Goal: Task Accomplishment & Management: Complete application form

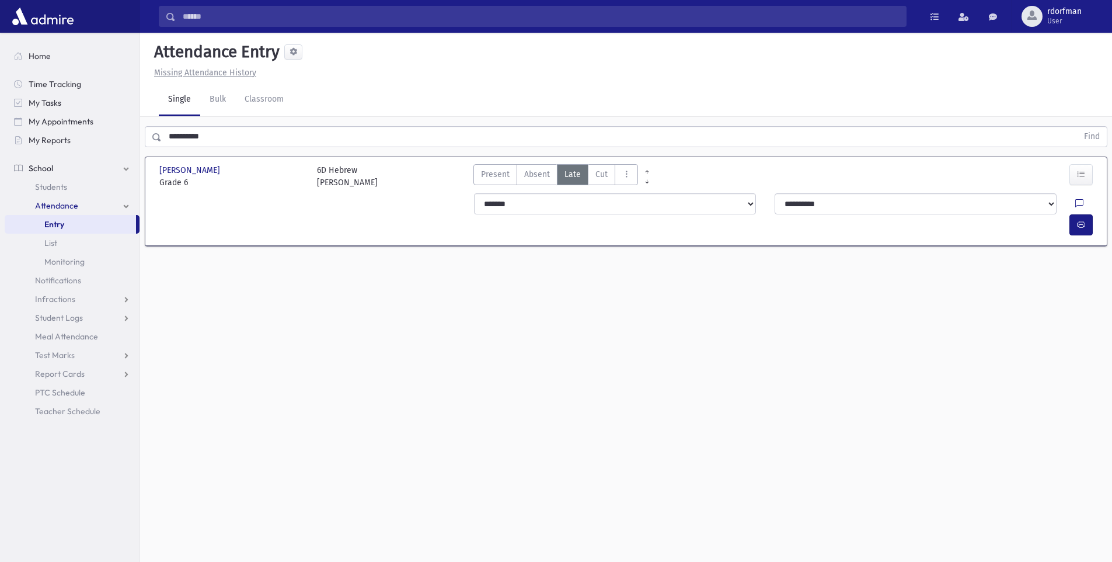
scroll to position [26, 0]
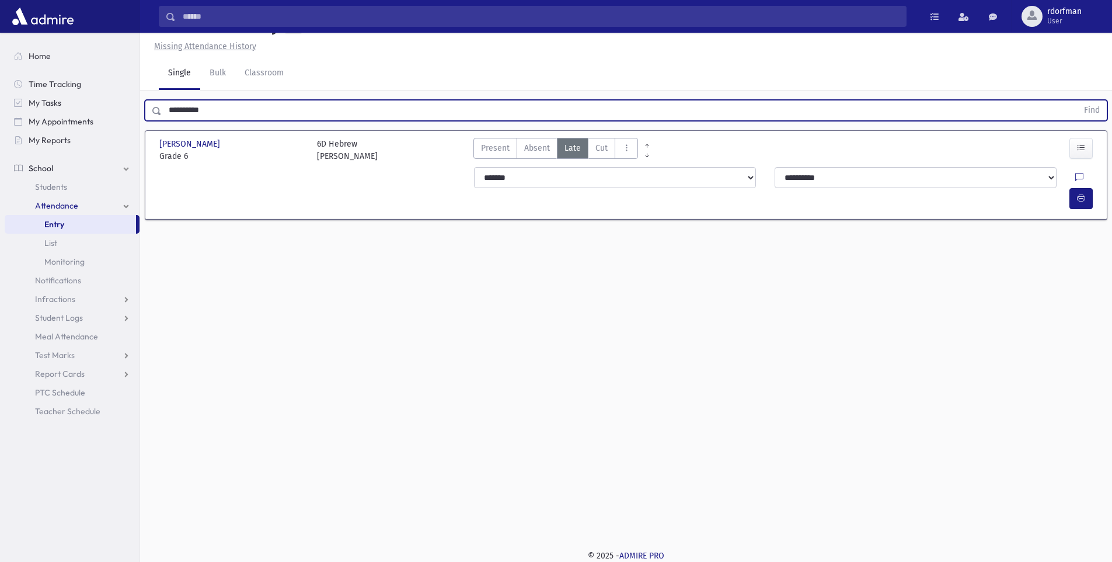
drag, startPoint x: 228, startPoint y: 111, endPoint x: 155, endPoint y: 130, distance: 74.6
click at [155, 130] on div "**********" at bounding box center [626, 163] width 972 height 146
type input "*"
click at [1077, 100] on button "Find" at bounding box center [1092, 110] width 30 height 20
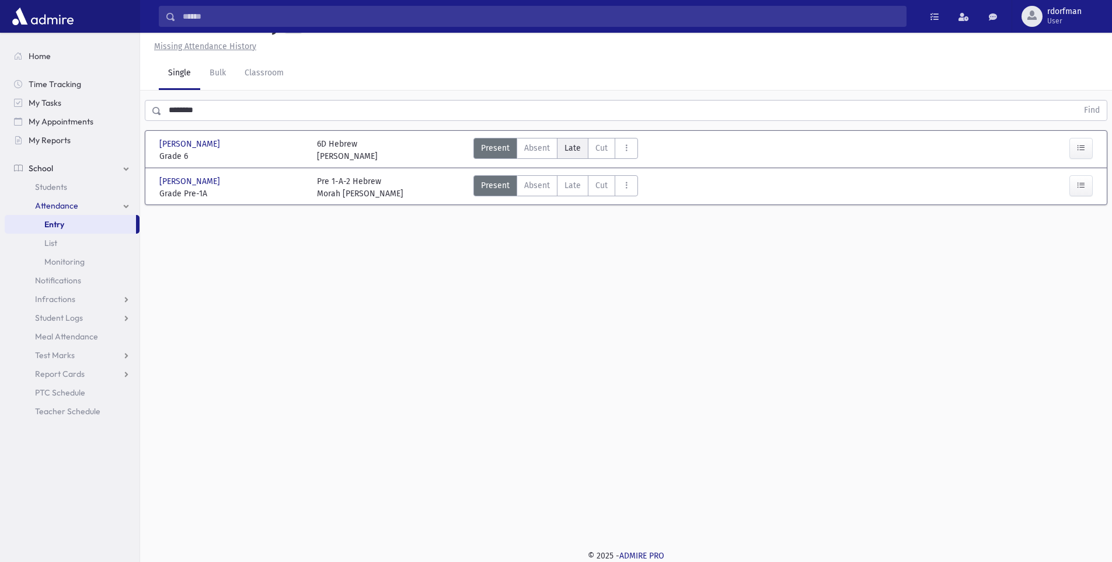
click at [574, 151] on span "Late" at bounding box center [572, 148] width 16 height 12
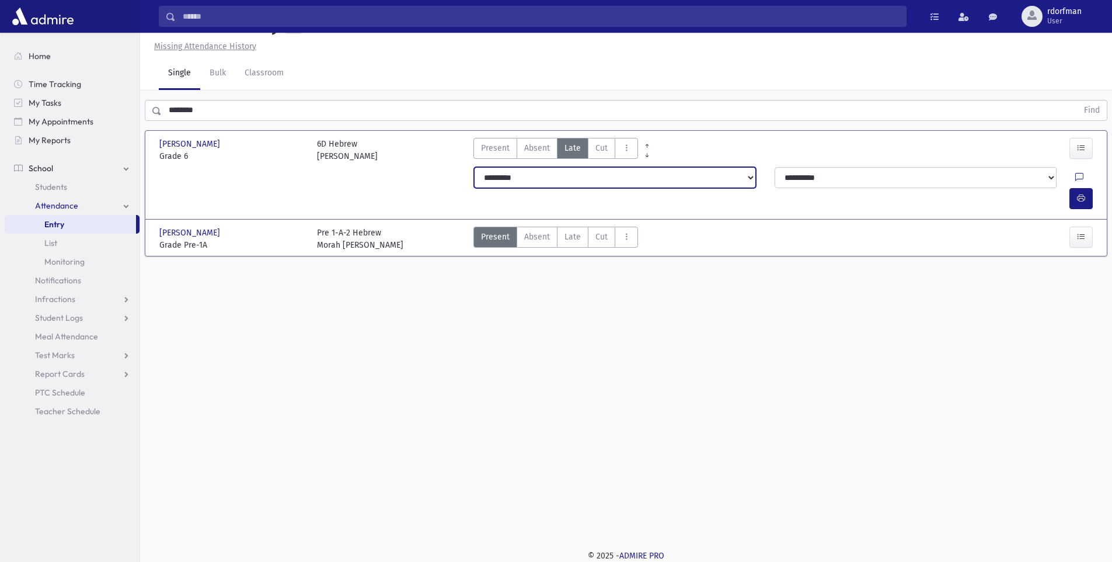
click at [558, 181] on select "**********" at bounding box center [615, 177] width 282 height 21
click at [558, 179] on select "**********" at bounding box center [615, 177] width 282 height 21
click at [1077, 193] on icon "button" at bounding box center [1081, 198] width 8 height 10
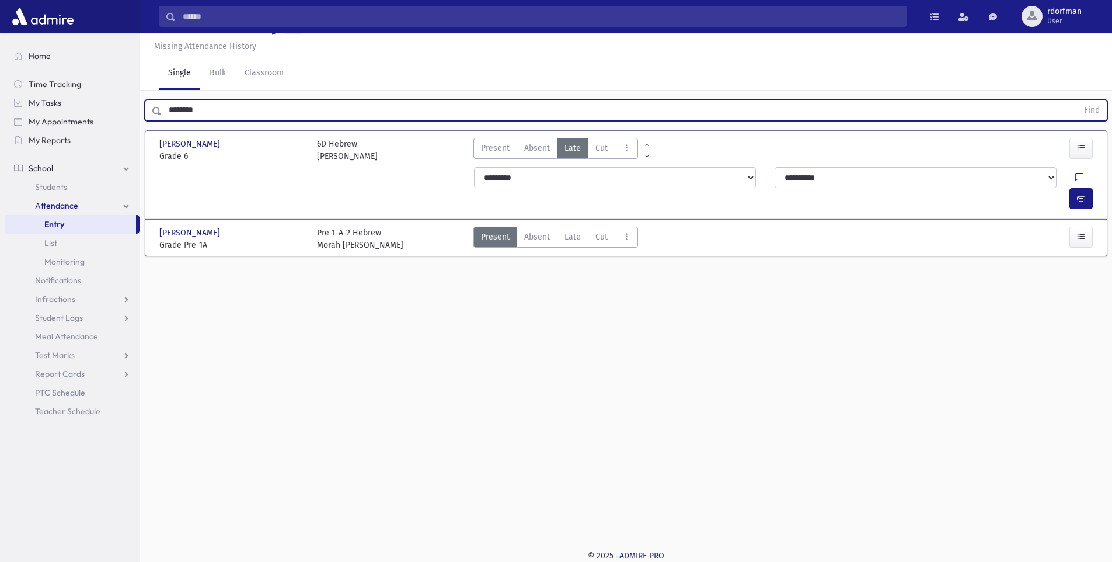
drag, startPoint x: 210, startPoint y: 113, endPoint x: 149, endPoint y: 126, distance: 62.6
click at [149, 126] on div "******** Find [GEOGRAPHIC_DATA][PERSON_NAME][GEOGRAPHIC_DATA][PERSON_NAME][GEOG…" at bounding box center [626, 181] width 972 height 182
click at [1077, 100] on button "Find" at bounding box center [1092, 110] width 30 height 20
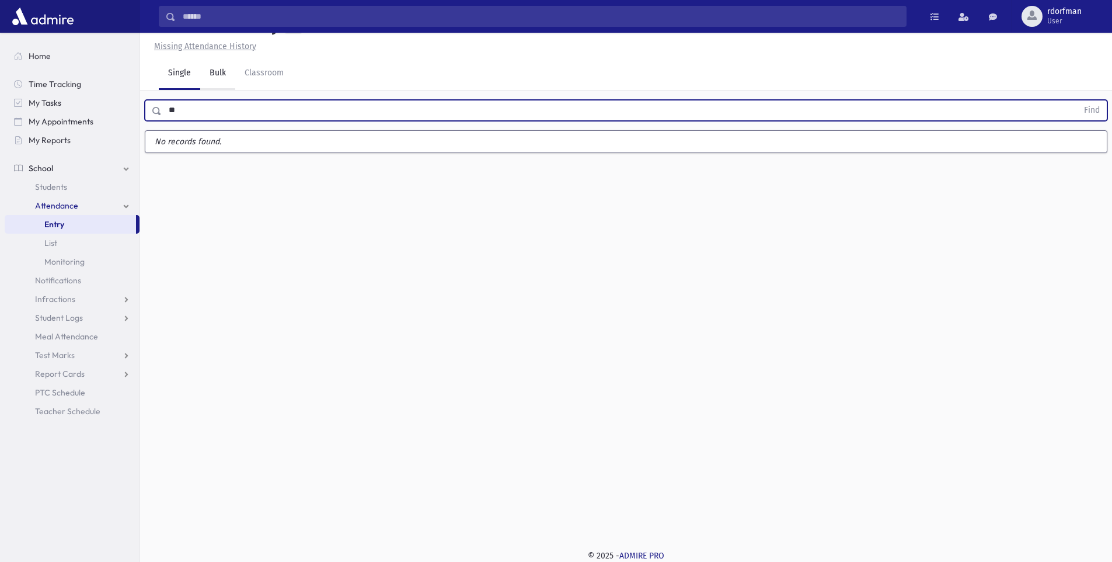
type input "*"
click at [1077, 100] on button "Find" at bounding box center [1092, 110] width 30 height 20
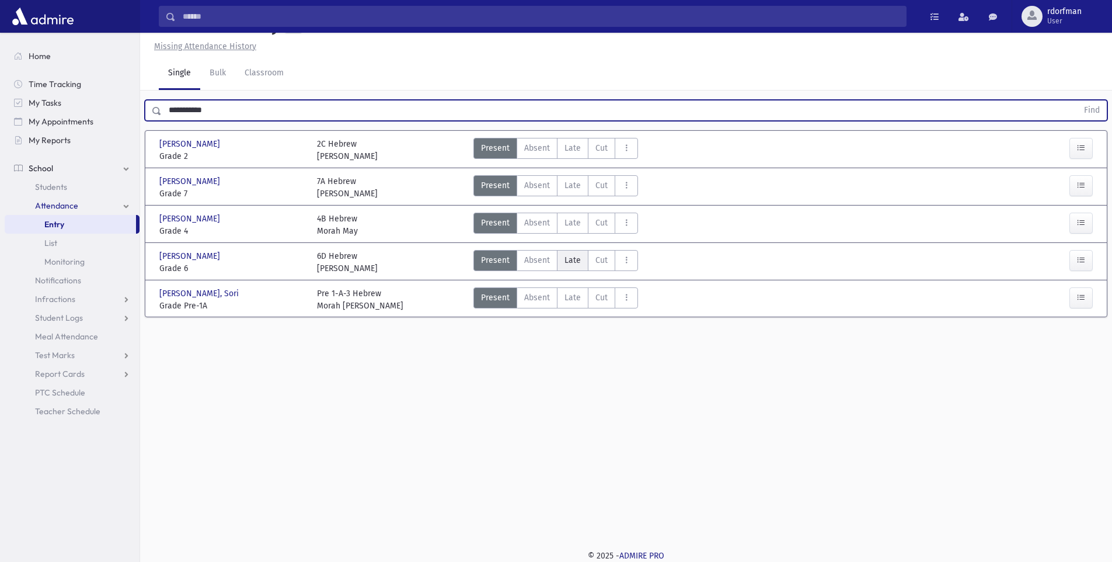
click at [569, 259] on span "Late" at bounding box center [572, 260] width 16 height 12
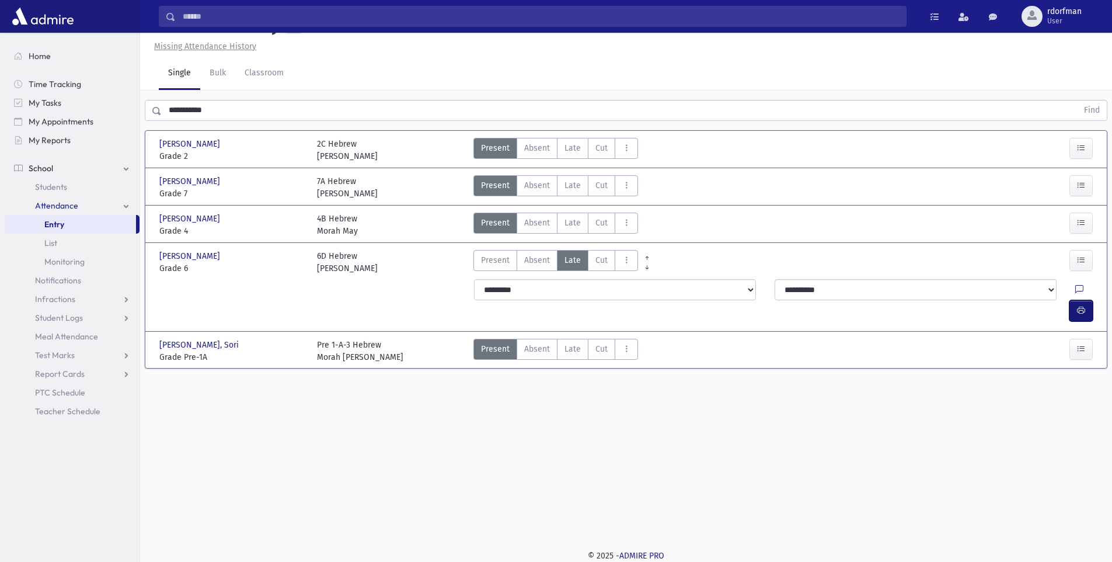
click at [1077, 300] on button "button" at bounding box center [1080, 310] width 23 height 21
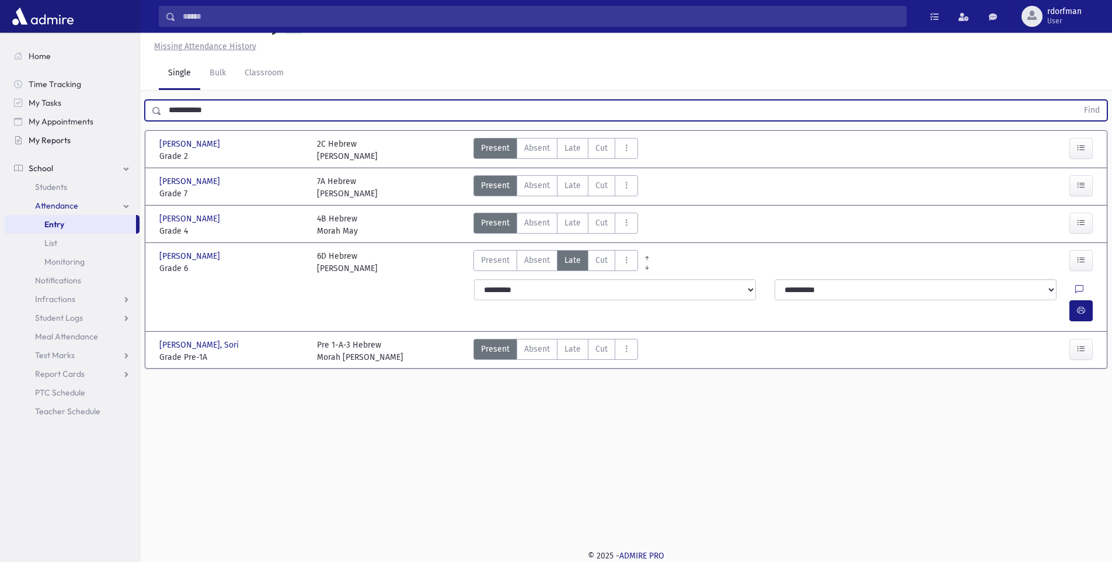
drag, startPoint x: 240, startPoint y: 106, endPoint x: 127, endPoint y: 145, distance: 119.3
click at [127, 145] on div "Search Results Students" at bounding box center [556, 268] width 1112 height 588
type input "*******"
click at [1077, 100] on button "Find" at bounding box center [1092, 110] width 30 height 20
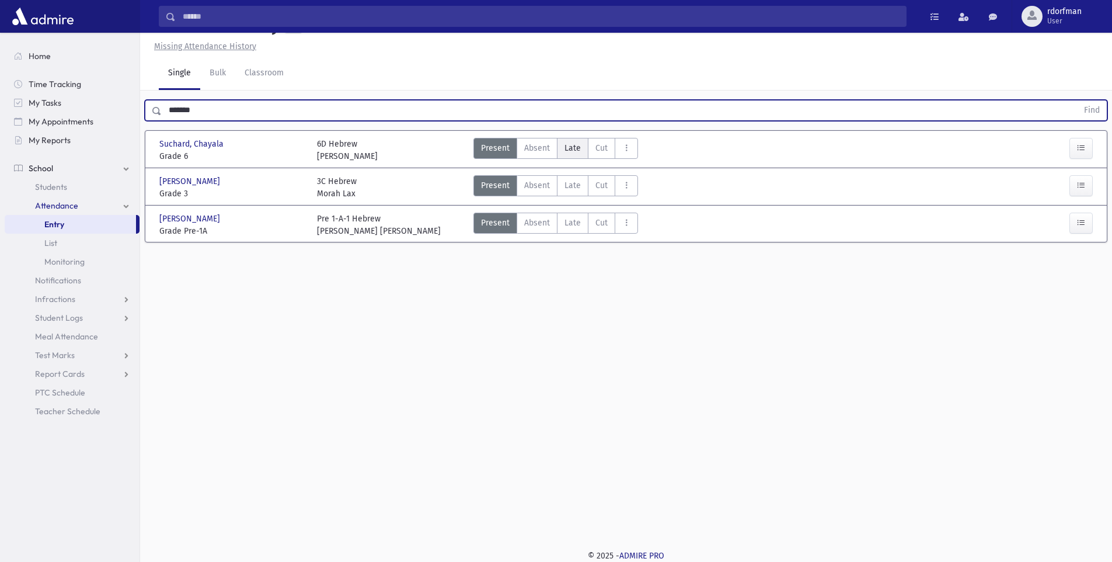
click at [569, 150] on span "Late" at bounding box center [572, 148] width 16 height 12
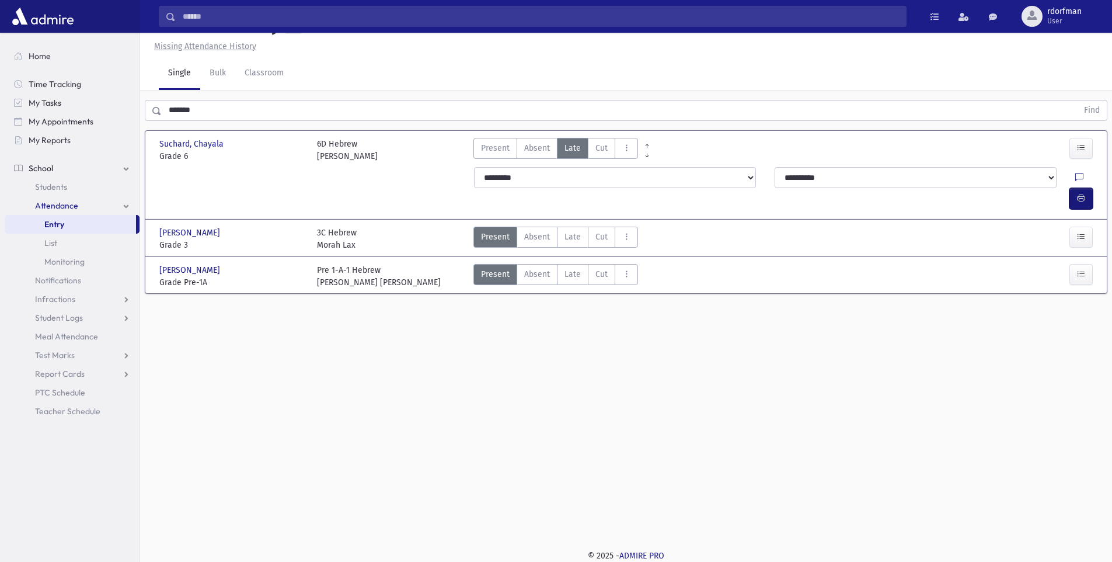
click at [1082, 193] on icon "button" at bounding box center [1081, 198] width 8 height 10
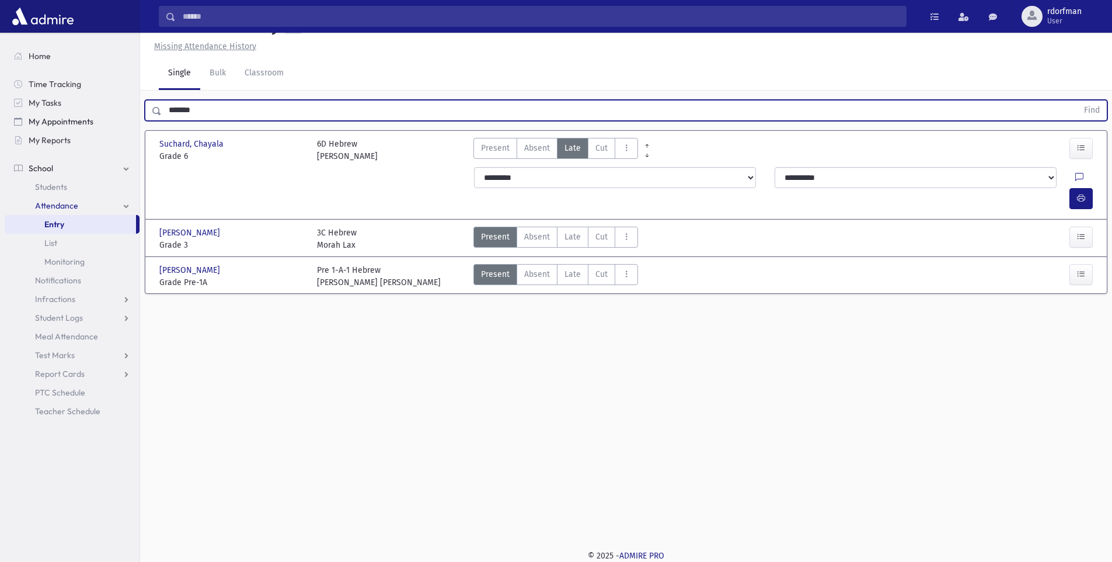
drag, startPoint x: 207, startPoint y: 111, endPoint x: 123, endPoint y: 126, distance: 84.6
click at [123, 126] on div "Search Results Students" at bounding box center [556, 268] width 1112 height 588
click at [1077, 100] on button "Find" at bounding box center [1092, 110] width 30 height 20
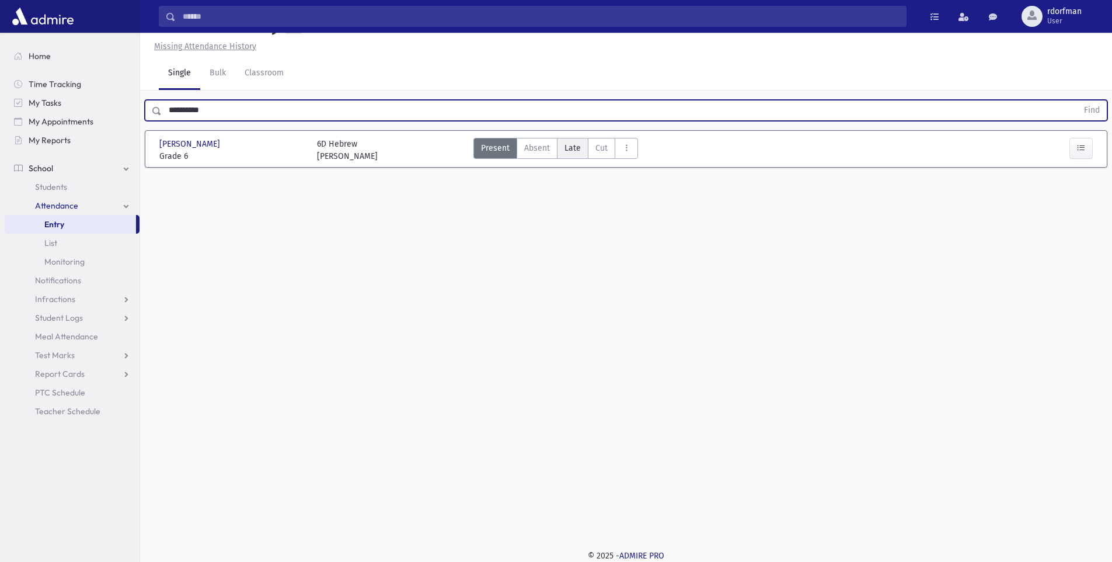
click at [577, 151] on span "Late" at bounding box center [572, 148] width 16 height 12
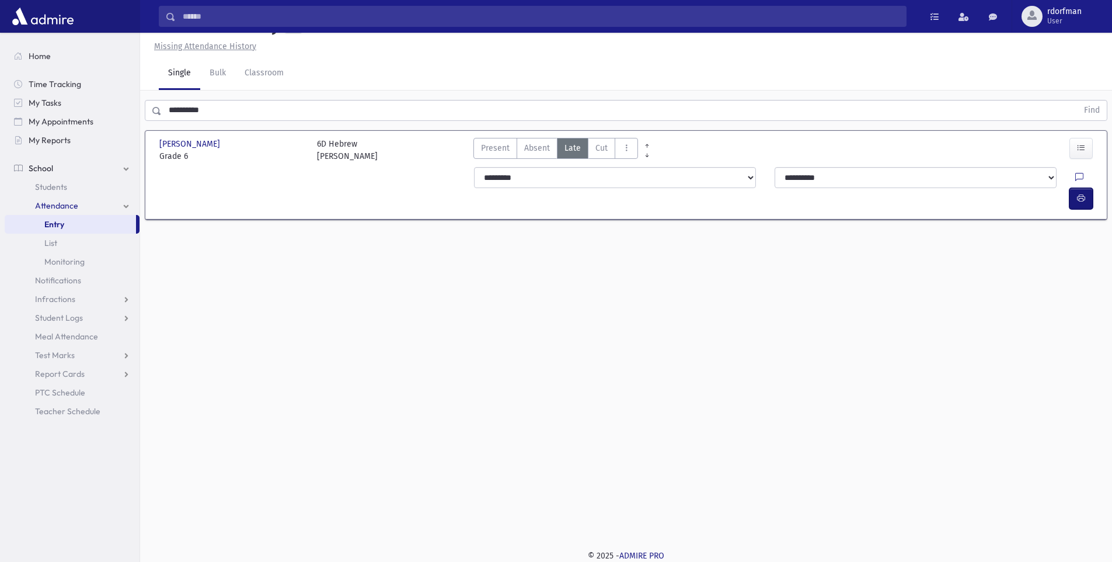
click at [1079, 193] on icon "button" at bounding box center [1081, 198] width 8 height 10
click at [1073, 188] on button "button" at bounding box center [1080, 198] width 23 height 21
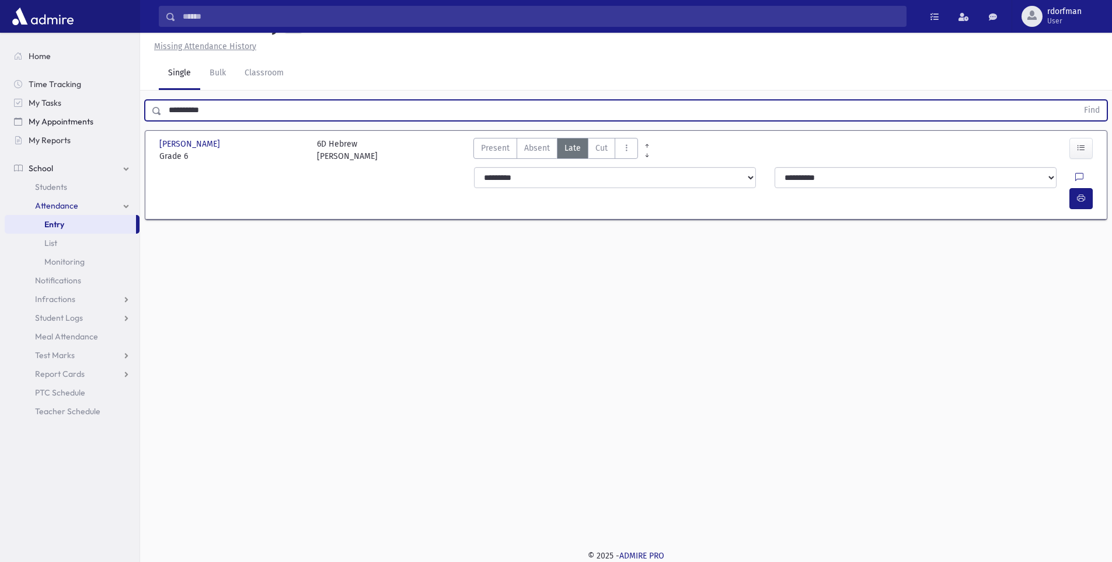
drag, startPoint x: 219, startPoint y: 116, endPoint x: 135, endPoint y: 117, distance: 84.1
click at [135, 117] on div "Search Results Students" at bounding box center [556, 268] width 1112 height 588
click at [1077, 100] on button "Find" at bounding box center [1092, 110] width 30 height 20
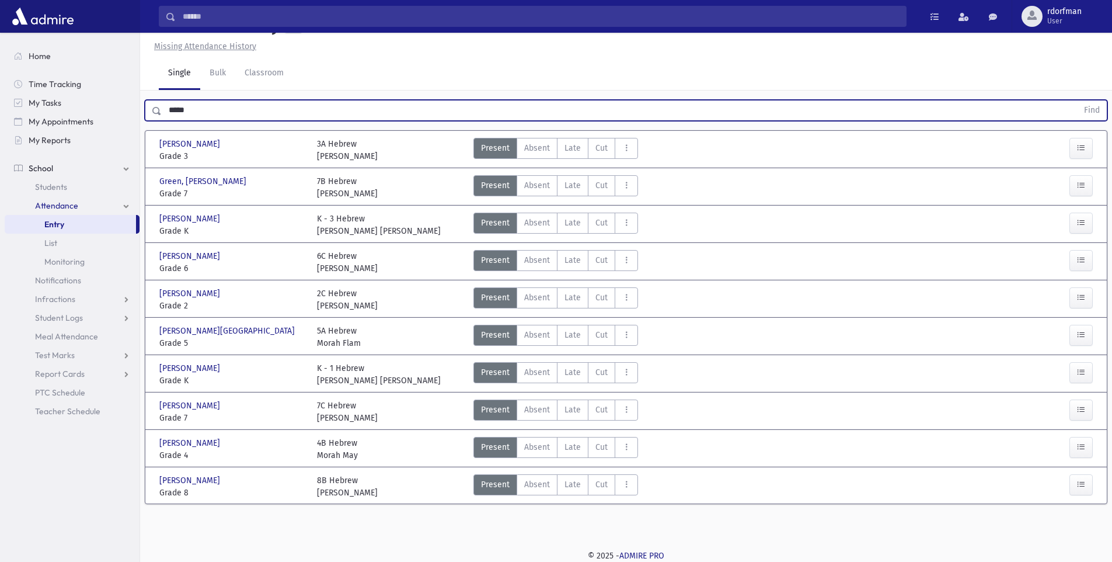
click at [1077, 100] on button "Find" at bounding box center [1092, 110] width 30 height 20
drag, startPoint x: 215, startPoint y: 110, endPoint x: 138, endPoint y: 111, distance: 76.5
click at [138, 111] on div "Search Results Students" at bounding box center [556, 268] width 1112 height 588
click at [1077, 100] on button "Find" at bounding box center [1092, 110] width 30 height 20
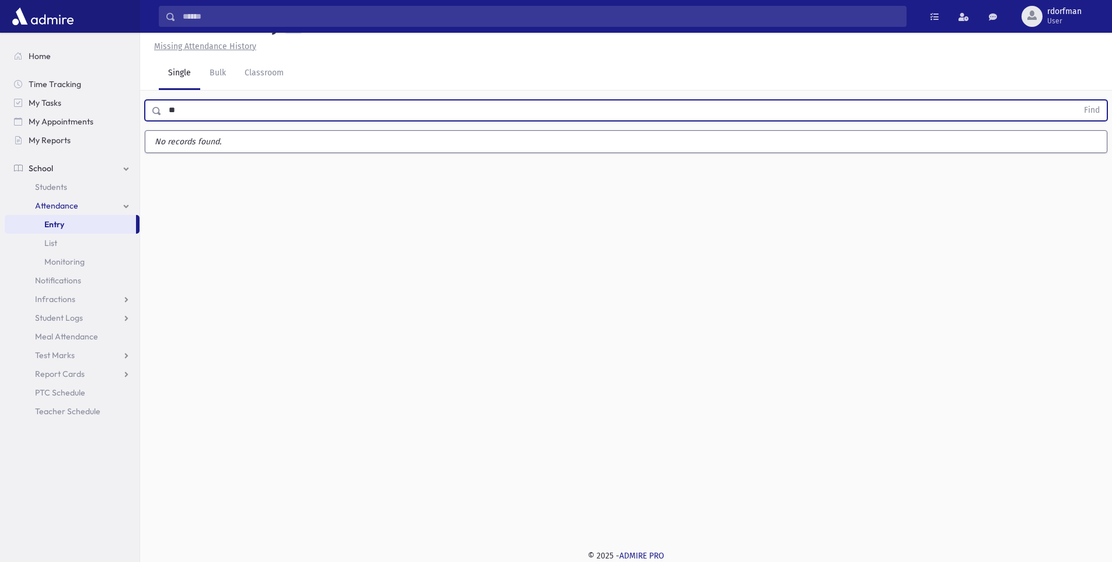
type input "*"
type input "*****"
click at [1077, 100] on button "Find" at bounding box center [1092, 110] width 30 height 20
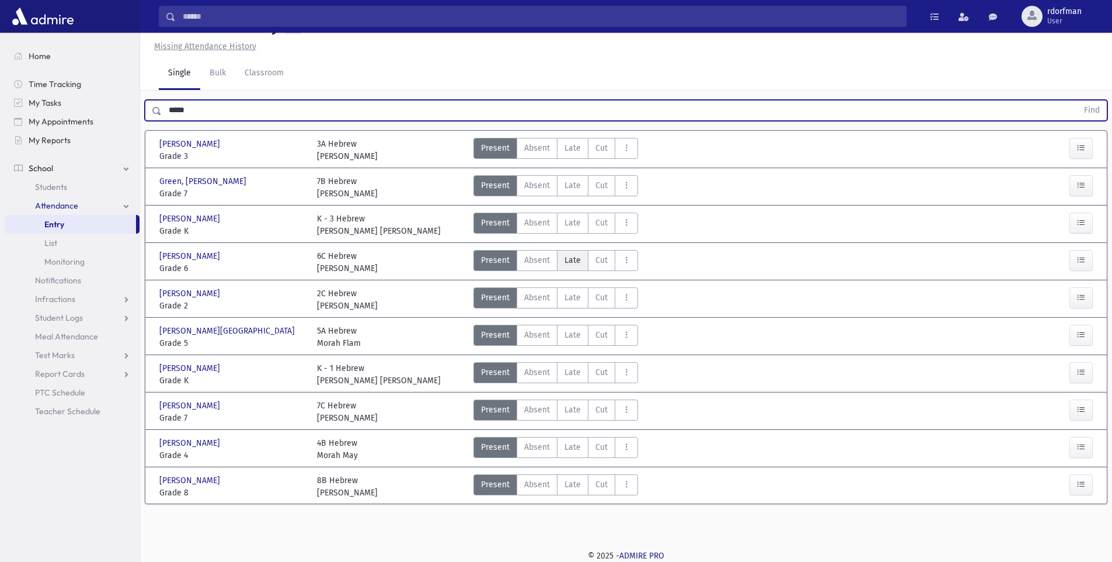
click at [576, 259] on span "Late" at bounding box center [572, 260] width 16 height 12
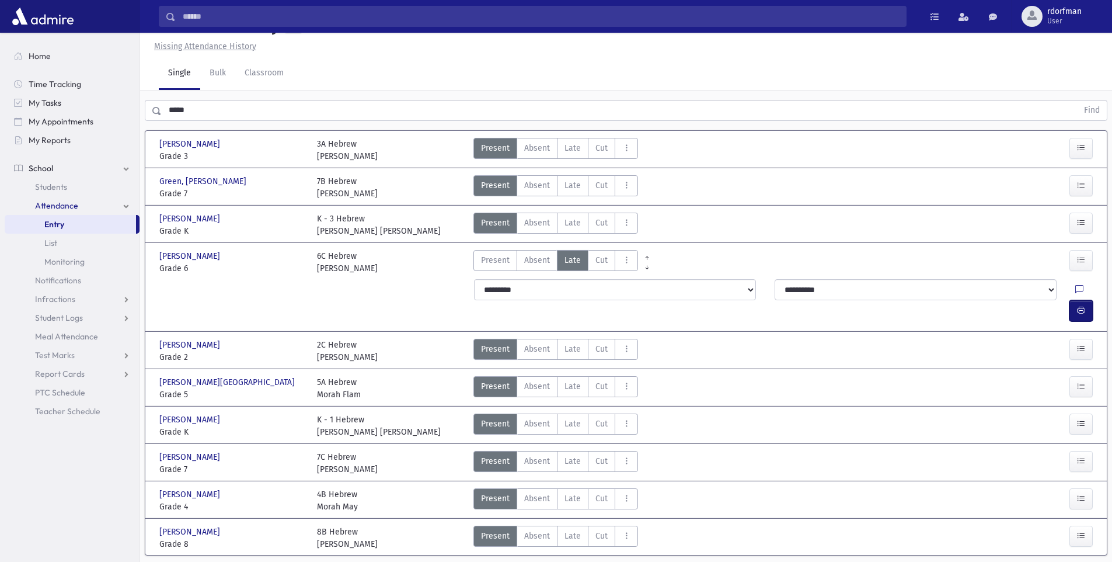
click at [1078, 305] on icon "button" at bounding box center [1081, 310] width 8 height 10
